Goal: Entertainment & Leisure: Consume media (video, audio)

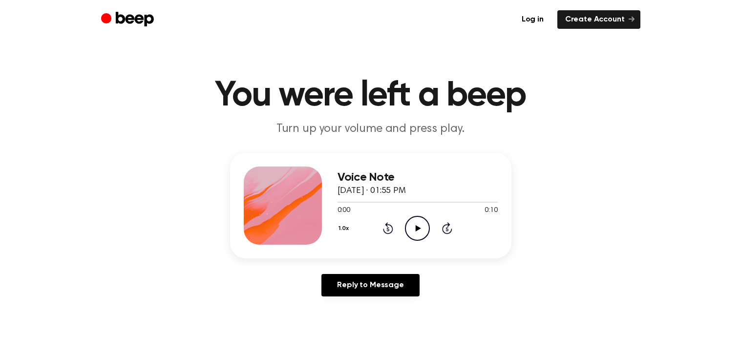
click at [431, 236] on div "1.0x Rewind 5 seconds Play Audio Skip 5 seconds" at bounding box center [417, 228] width 160 height 25
click at [126, 26] on icon "Beep" at bounding box center [128, 19] width 55 height 19
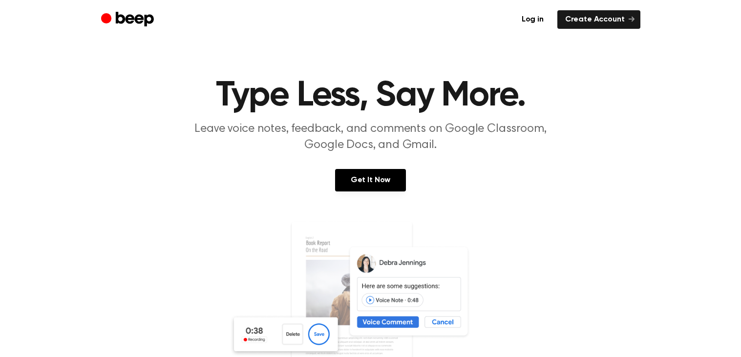
click at [483, 302] on img at bounding box center [370, 315] width 283 height 188
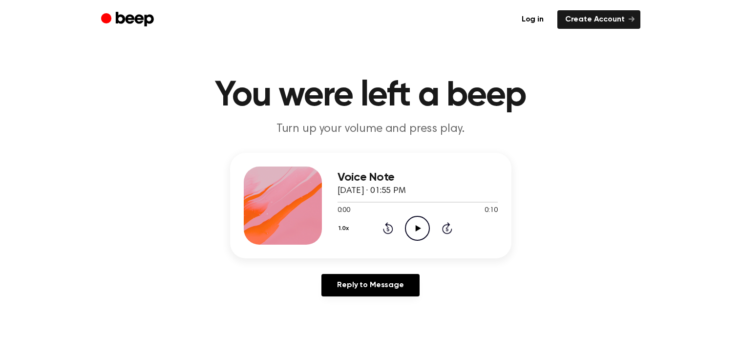
click at [421, 225] on icon "Play Audio" at bounding box center [417, 228] width 25 height 25
click at [416, 228] on icon at bounding box center [418, 228] width 5 height 6
click at [415, 234] on icon "Play Audio" at bounding box center [417, 228] width 25 height 25
click at [415, 234] on icon "Pause Audio" at bounding box center [417, 228] width 25 height 25
